Goal: Navigation & Orientation: Find specific page/section

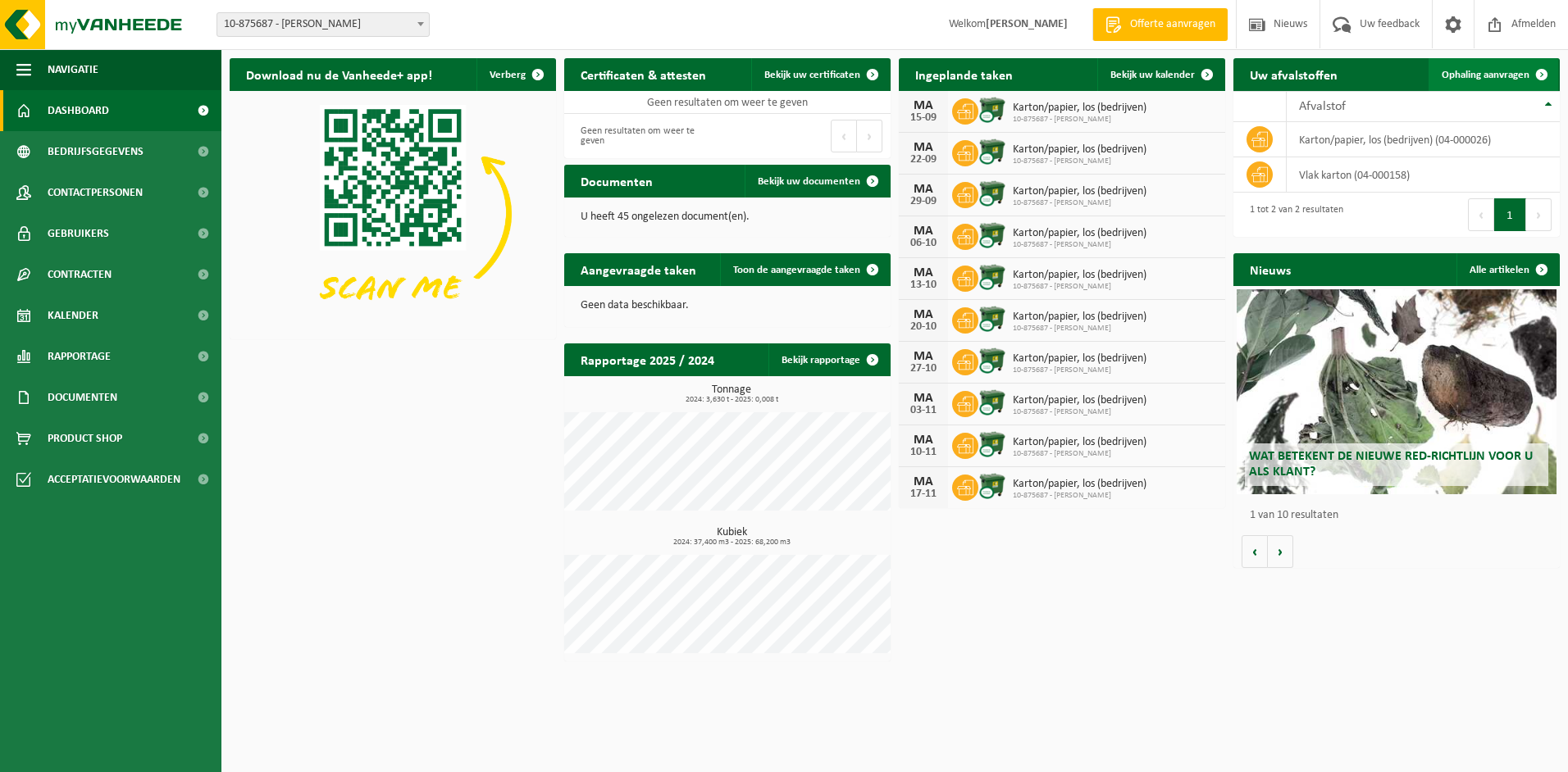
click at [1513, 69] on span "Ophaling aanvragen" at bounding box center [1485, 75] width 88 height 10
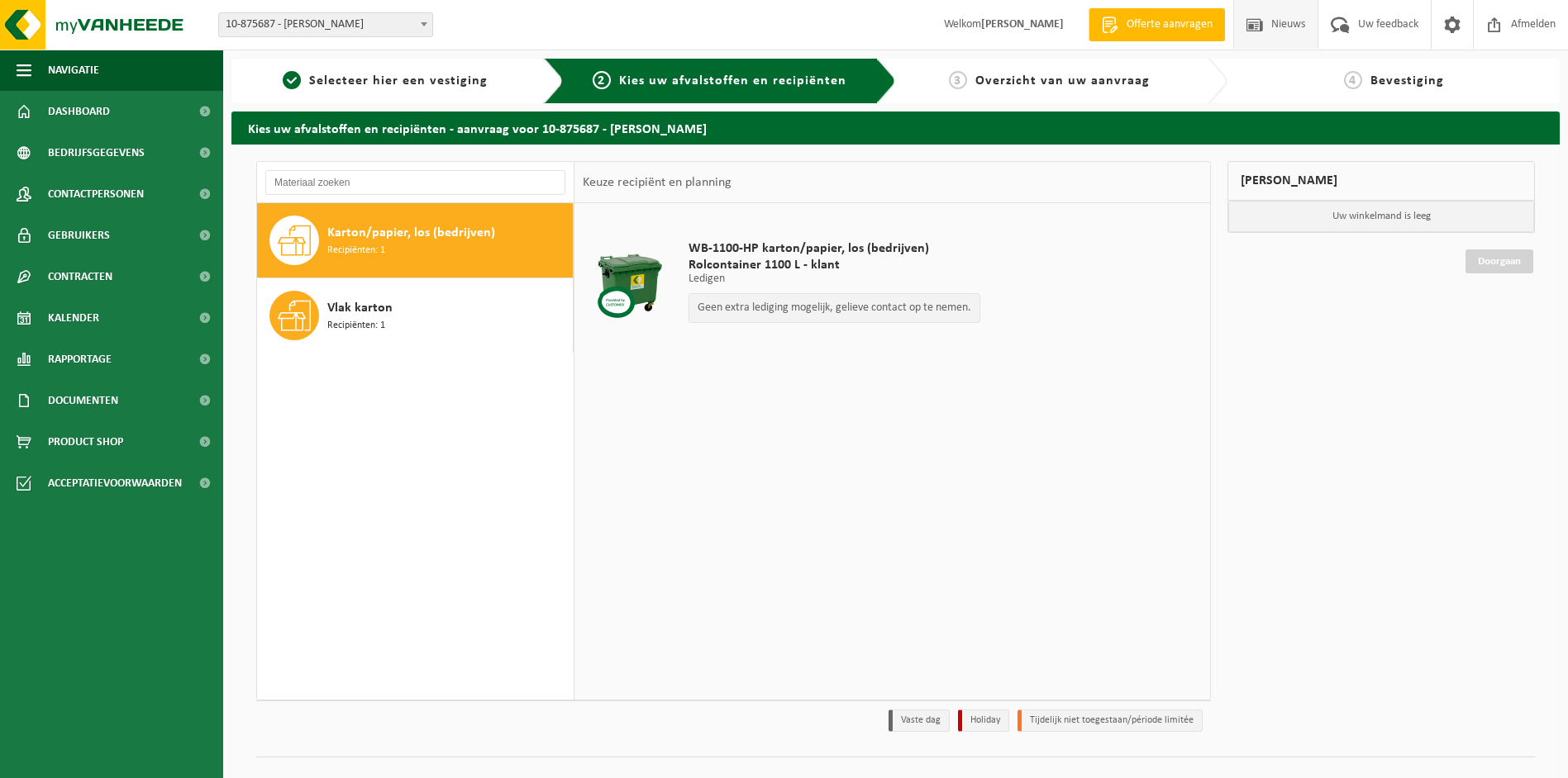
click at [1269, 17] on span "Nieuws" at bounding box center [1288, 24] width 42 height 49
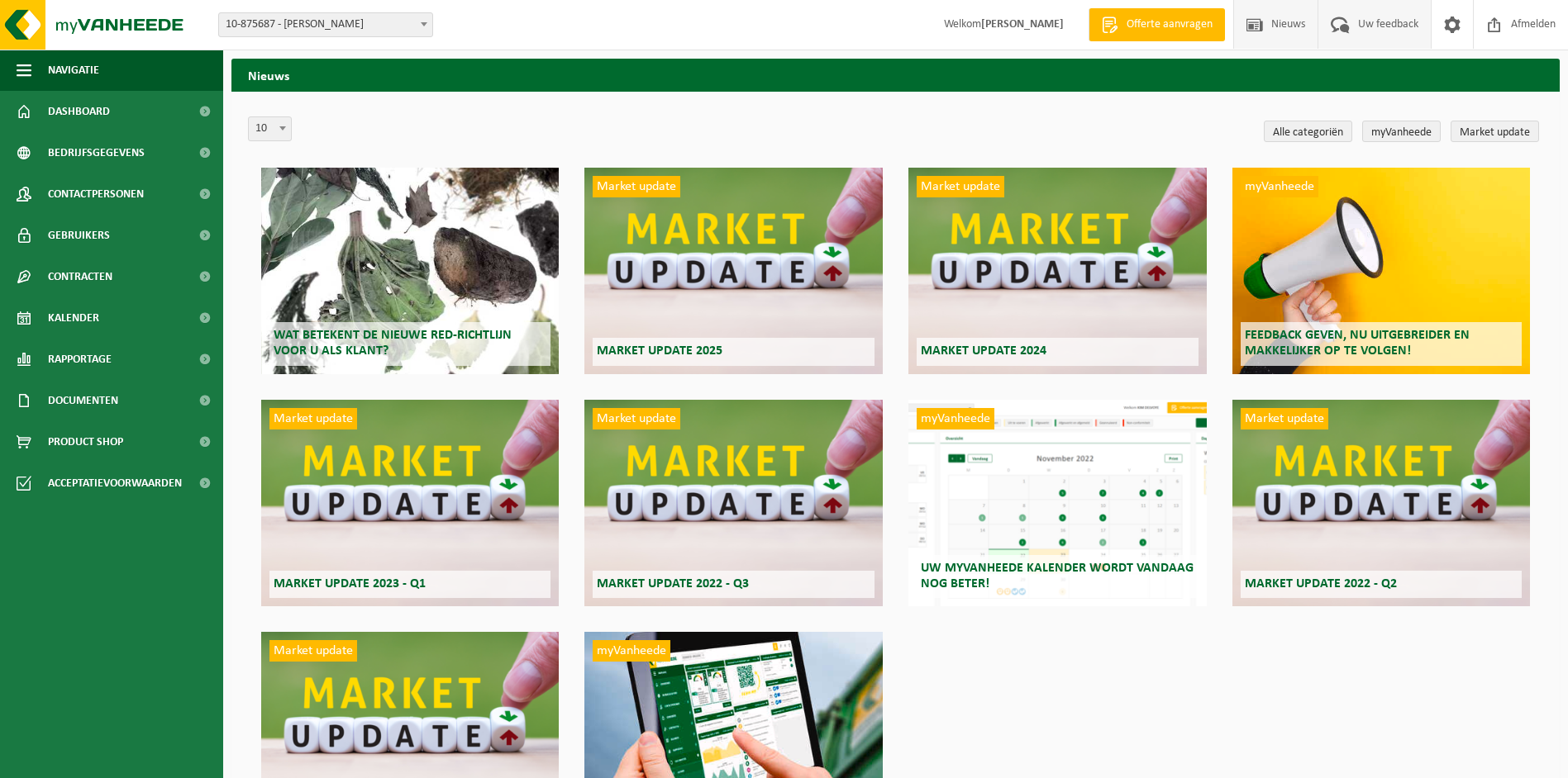
click at [1366, 23] on span "Uw feedback" at bounding box center [1388, 24] width 69 height 49
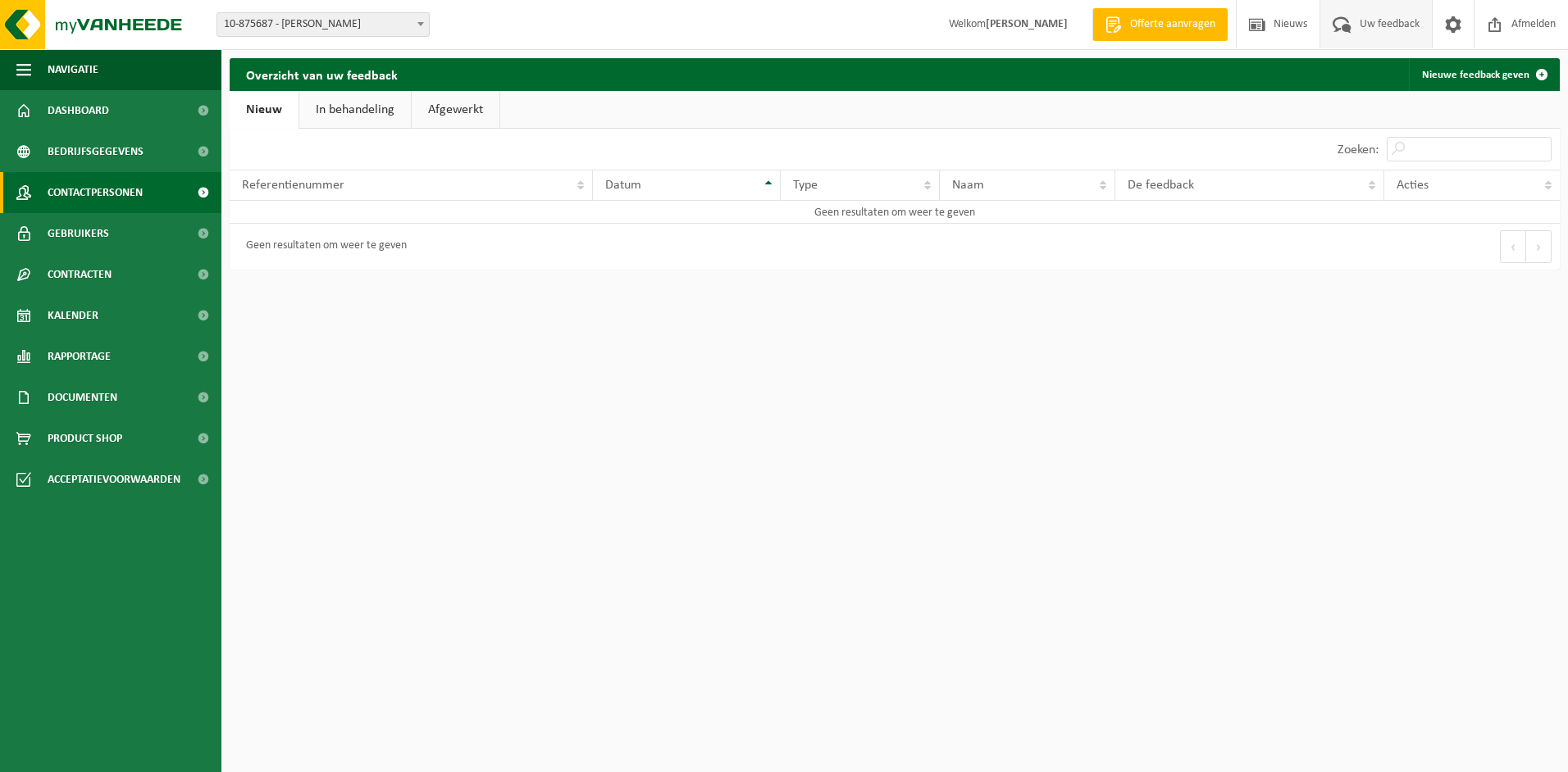
click at [98, 191] on span "Contactpersonen" at bounding box center [95, 192] width 95 height 41
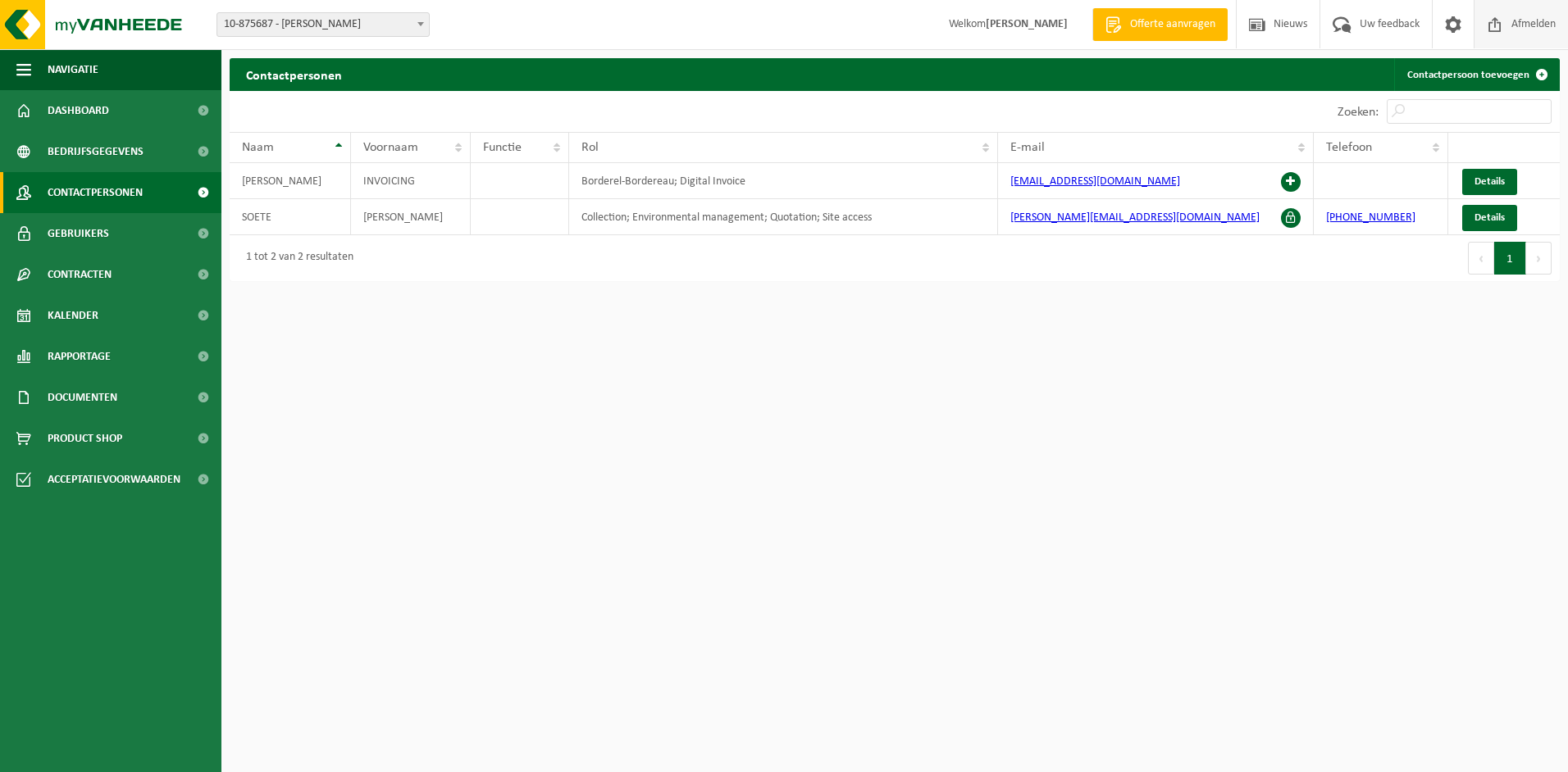
click at [1521, 21] on span "Afmelden" at bounding box center [1533, 24] width 53 height 49
